Goal: Task Accomplishment & Management: Manage account settings

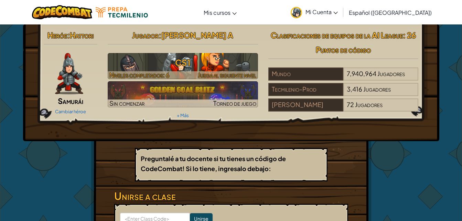
click at [238, 60] on h3 "CS1" at bounding box center [183, 62] width 150 height 15
select select "es-419"
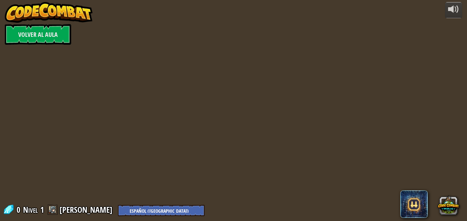
select select "es-419"
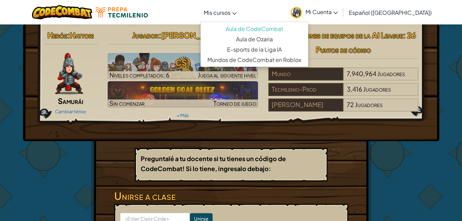
click at [230, 13] on span "Mis cursos" at bounding box center [217, 12] width 27 height 7
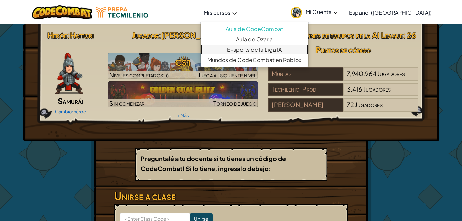
click at [266, 51] on link "E-sports de la Liga IA" at bounding box center [255, 49] width 108 height 10
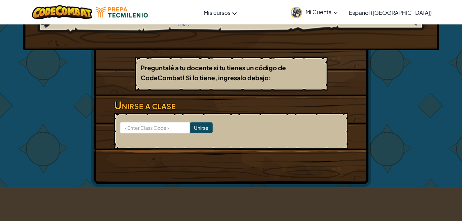
scroll to position [91, 0]
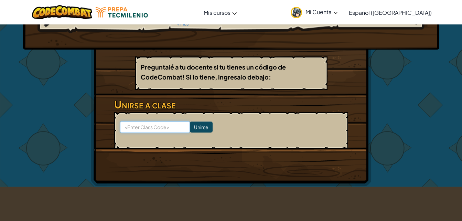
click at [151, 131] on input at bounding box center [155, 127] width 70 height 12
type input "DryTodayStone"
click at [190, 123] on input "Unirse" at bounding box center [201, 126] width 23 height 11
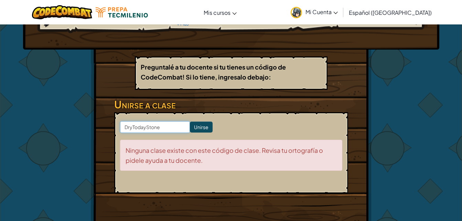
drag, startPoint x: 165, startPoint y: 125, endPoint x: 90, endPoint y: 117, distance: 75.0
drag, startPoint x: 90, startPoint y: 117, endPoint x: 161, endPoint y: 126, distance: 71.1
click at [161, 126] on input "DryTodayStone" at bounding box center [155, 127] width 70 height 12
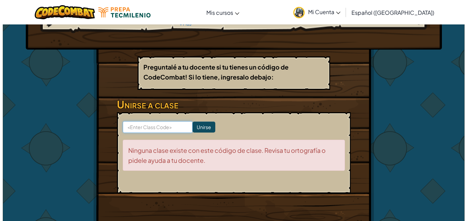
scroll to position [0, 0]
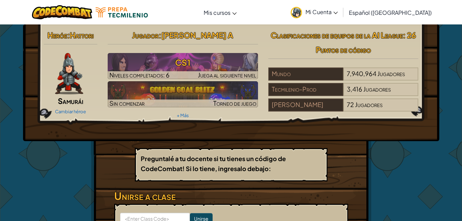
click at [64, 84] on img at bounding box center [69, 73] width 28 height 41
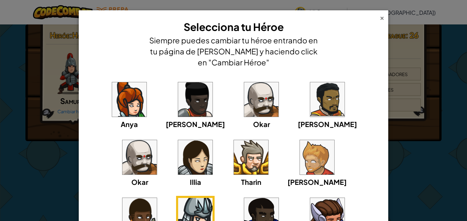
click at [380, 18] on div "×" at bounding box center [382, 16] width 5 height 7
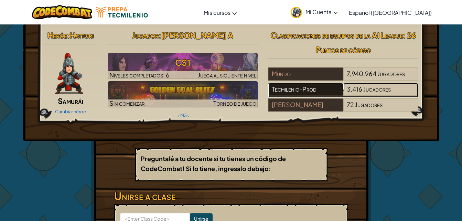
click at [324, 88] on div "Tecmilenio-Prod" at bounding box center [305, 89] width 75 height 13
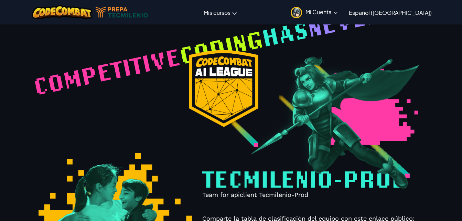
select select "62e7a13c85e9850026fa2cc3"
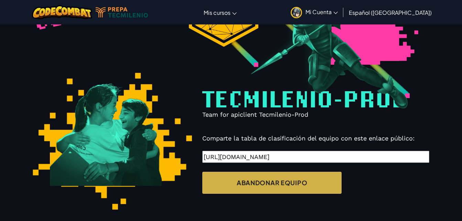
scroll to position [232, 0]
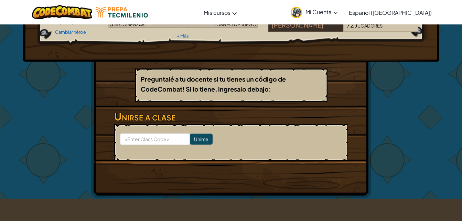
scroll to position [51, 0]
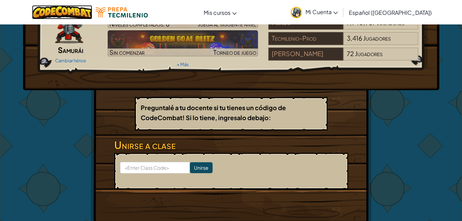
click at [54, 9] on img at bounding box center [62, 12] width 60 height 14
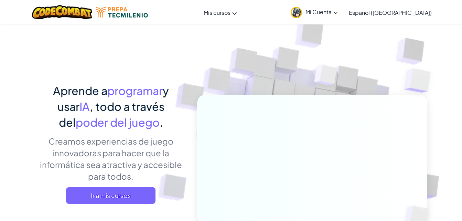
click at [302, 13] on img at bounding box center [296, 12] width 11 height 11
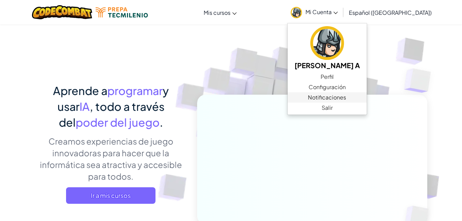
click at [338, 96] on span "Notificaciones" at bounding box center [327, 97] width 38 height 8
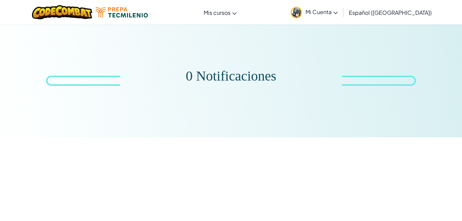
click at [341, 18] on link "Mi Cuenta" at bounding box center [314, 12] width 54 height 22
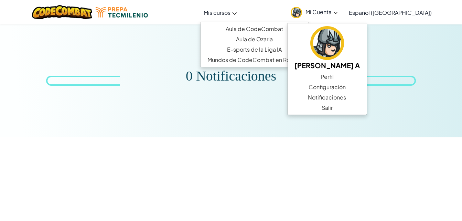
click at [230, 10] on span "Mis cursos" at bounding box center [217, 12] width 27 height 7
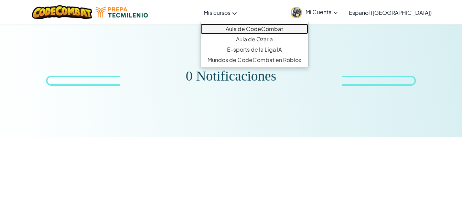
click at [249, 29] on link "Aula de CodeCombat" at bounding box center [255, 29] width 108 height 10
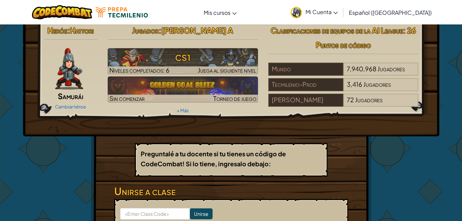
scroll to position [4, 0]
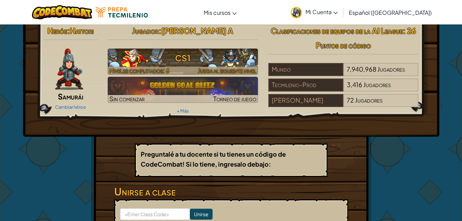
click at [166, 68] on span "Niveles completados: 6" at bounding box center [139, 70] width 60 height 8
select select "es-419"
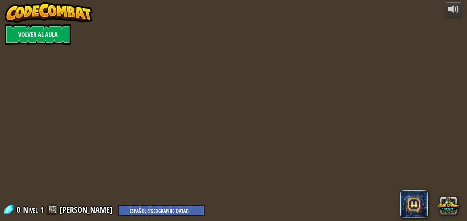
select select "es-419"
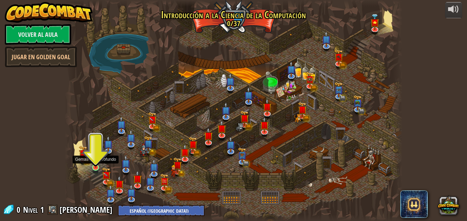
click at [97, 163] on img at bounding box center [96, 159] width 8 height 18
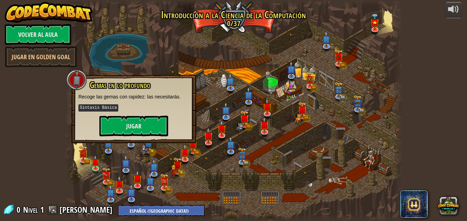
click at [51, 125] on div "powered by Volver al aula Jugar en Golden Goal Puertas de Kithgard Escapa de la…" at bounding box center [233, 110] width 467 height 221
click at [75, 82] on div at bounding box center [76, 79] width 21 height 21
click at [58, 33] on link "Volver al aula" at bounding box center [38, 34] width 66 height 21
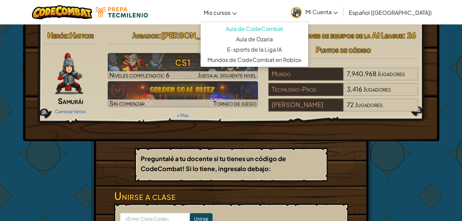
click at [230, 10] on span "Mis cursos" at bounding box center [217, 12] width 27 height 7
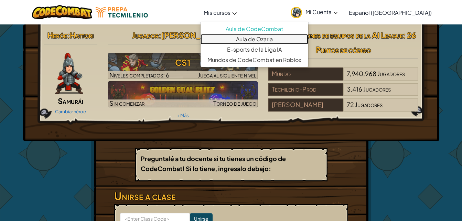
click at [256, 39] on link "Aula de Ozaria" at bounding box center [255, 39] width 108 height 10
